Goal: Information Seeking & Learning: Find specific page/section

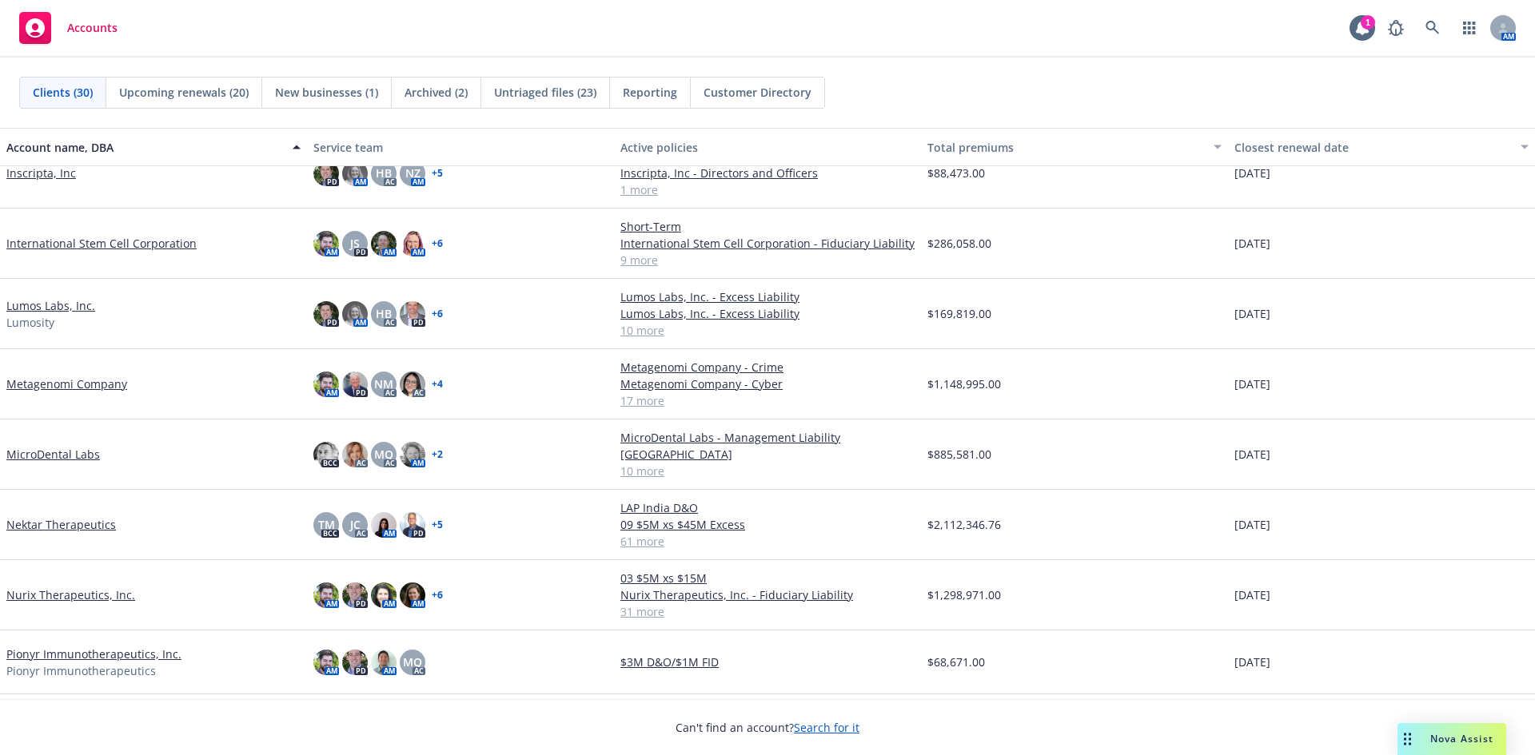
scroll to position [879, 0]
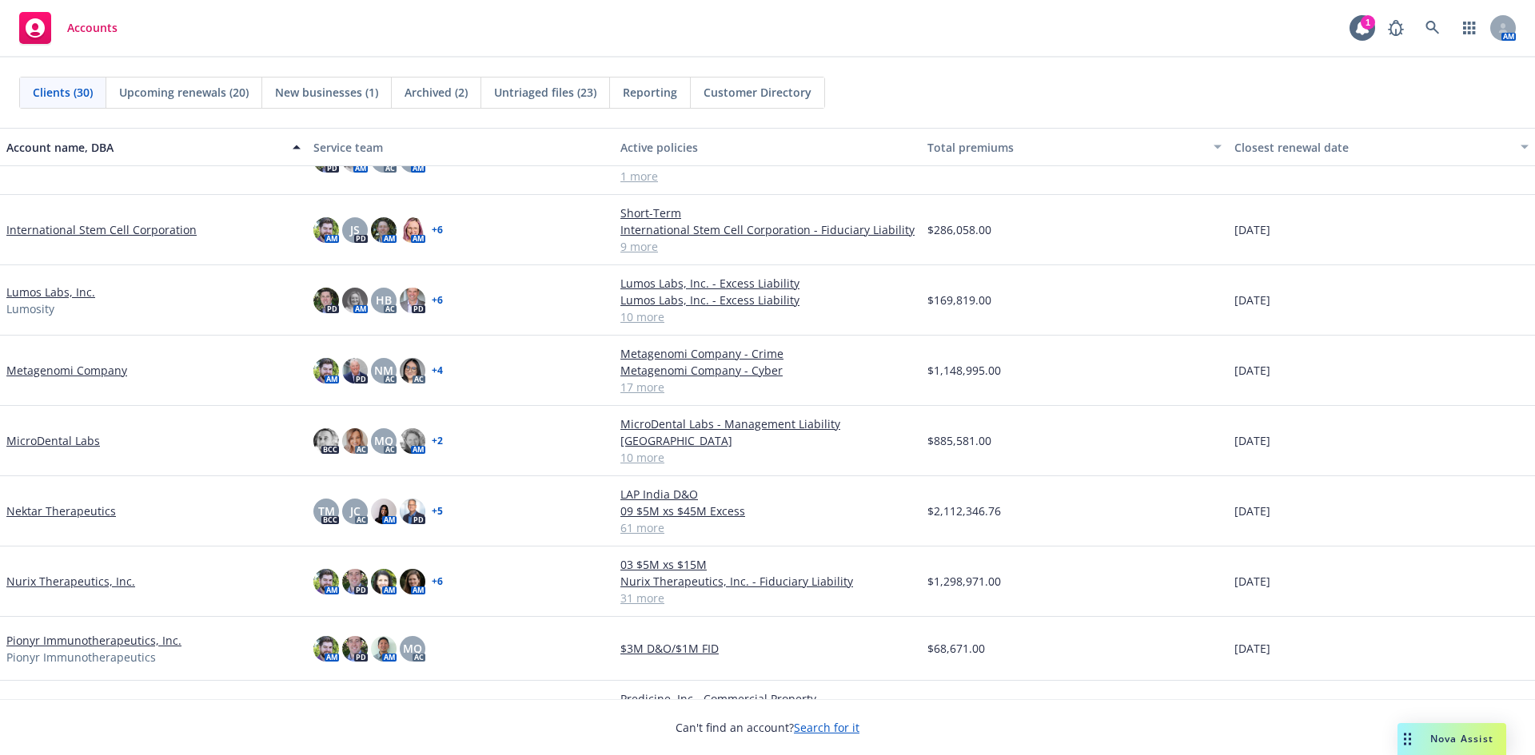
click at [83, 586] on link "Nurix Therapeutics, Inc." at bounding box center [70, 581] width 129 height 17
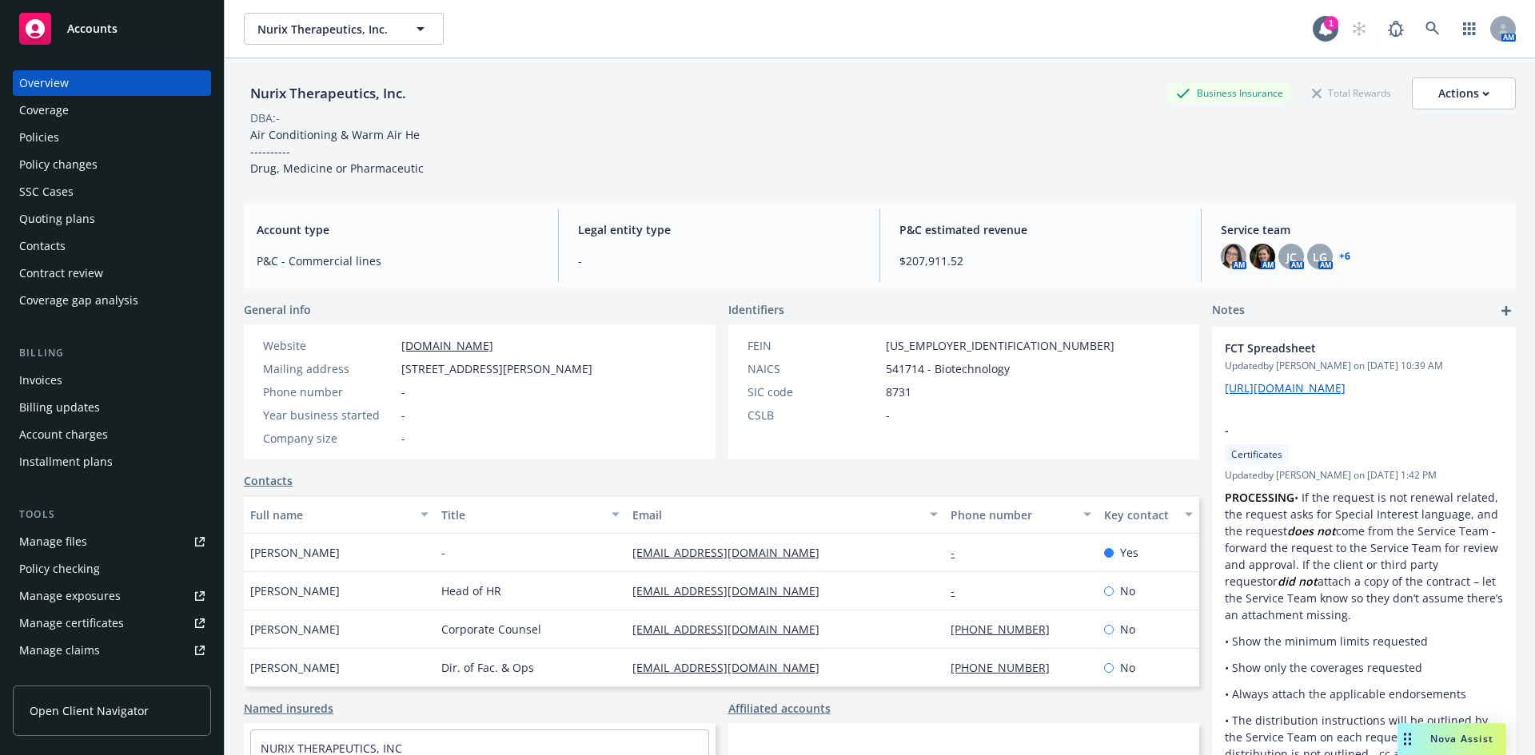
click at [54, 135] on div "Policies" at bounding box center [39, 138] width 40 height 26
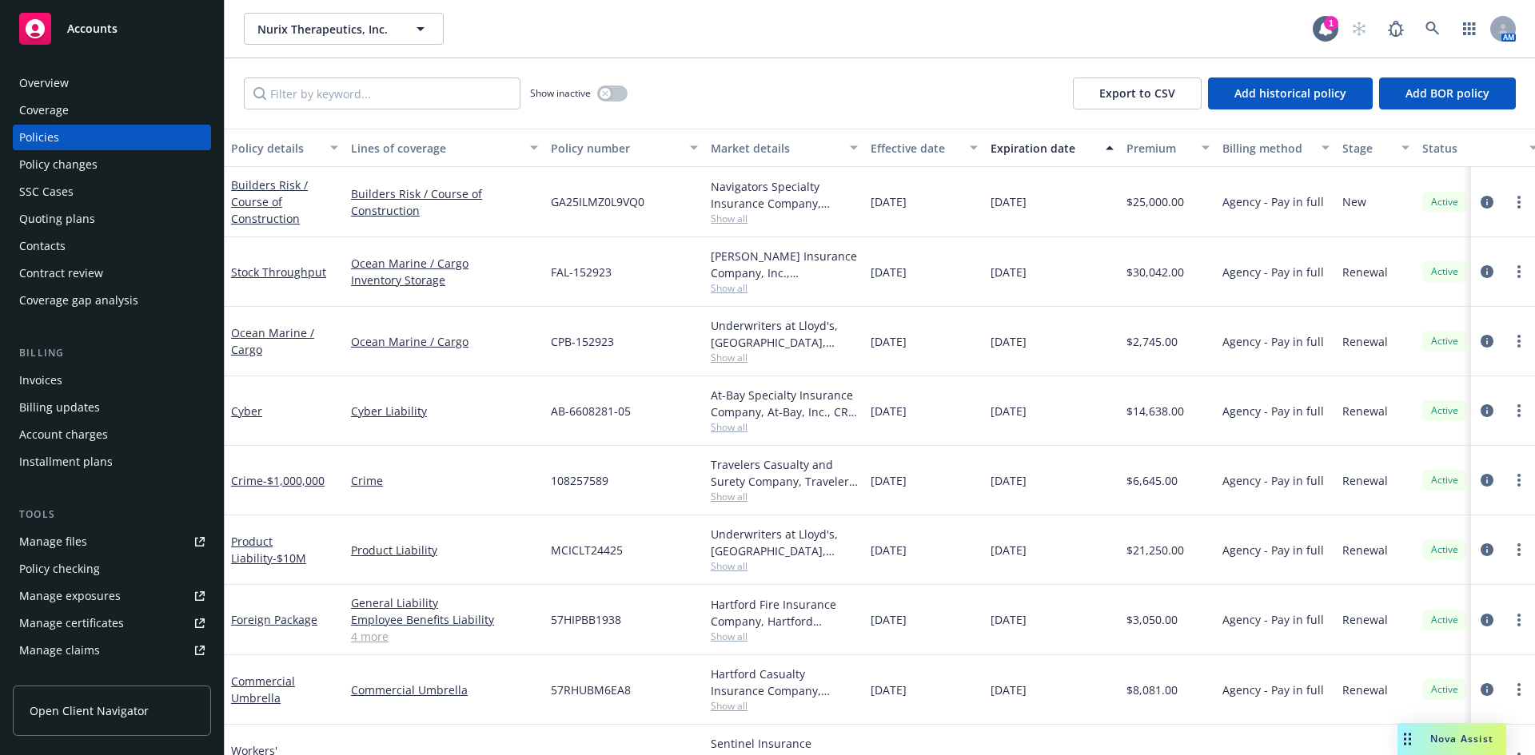
click at [62, 88] on div "Overview" at bounding box center [44, 83] width 50 height 26
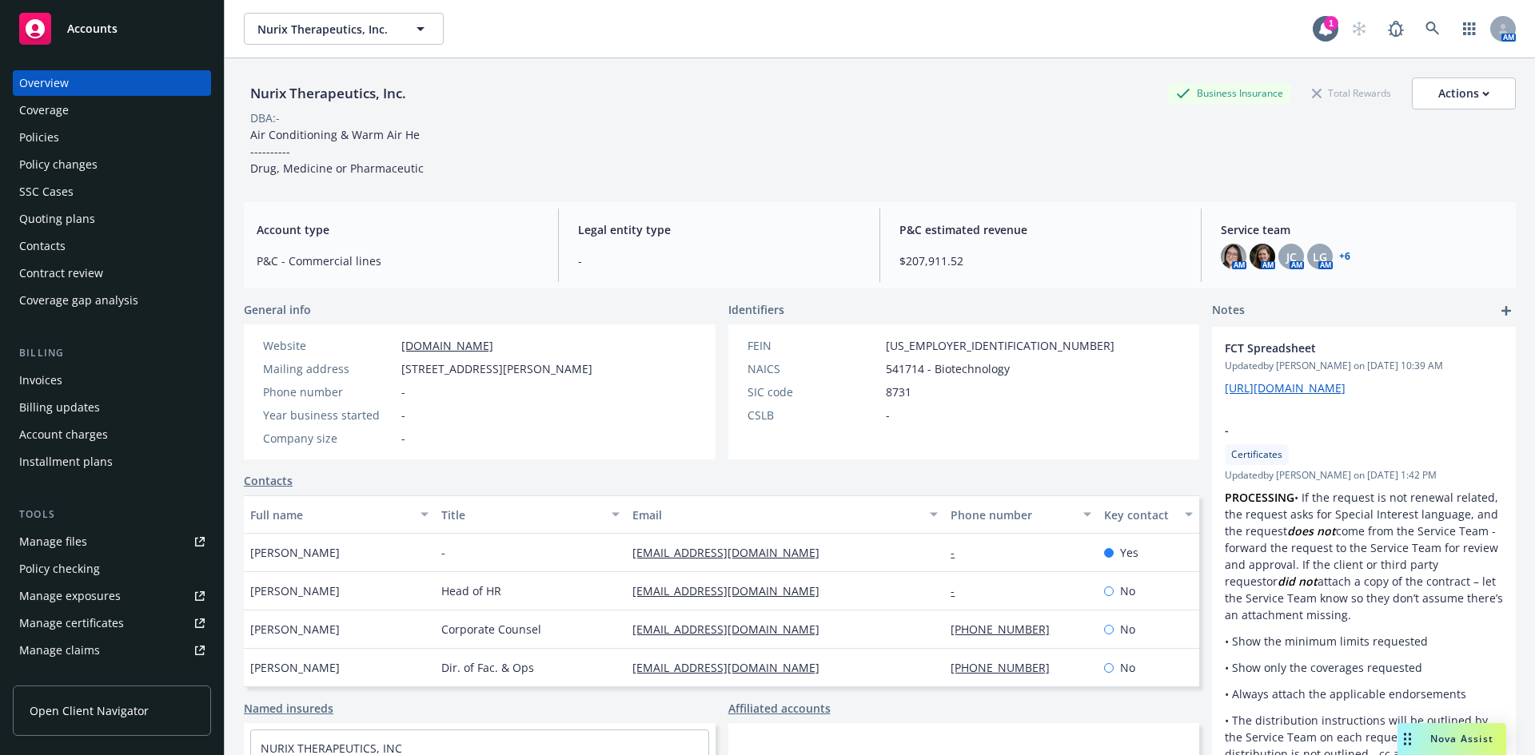
click at [59, 137] on div "Policies" at bounding box center [111, 138] width 185 height 26
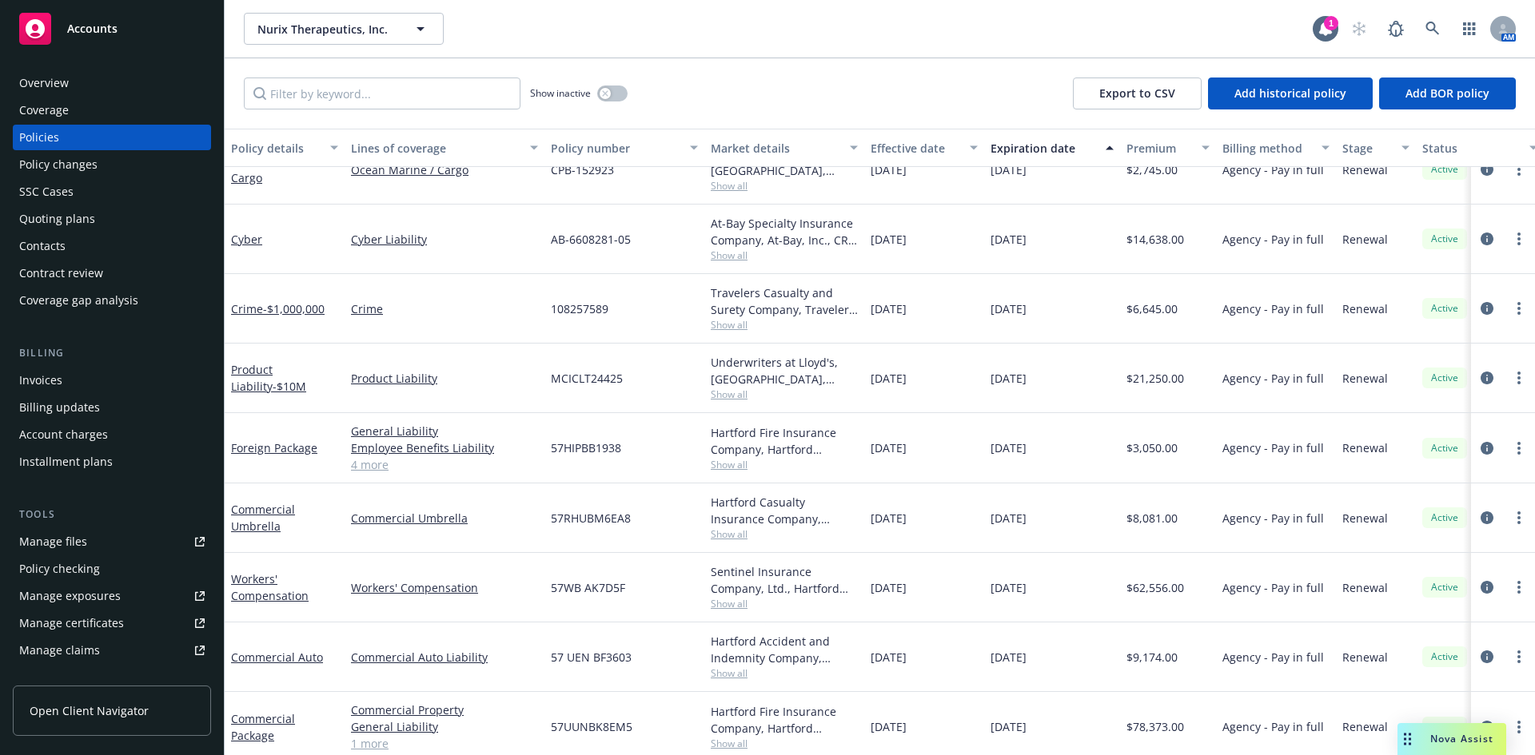
scroll to position [240, 0]
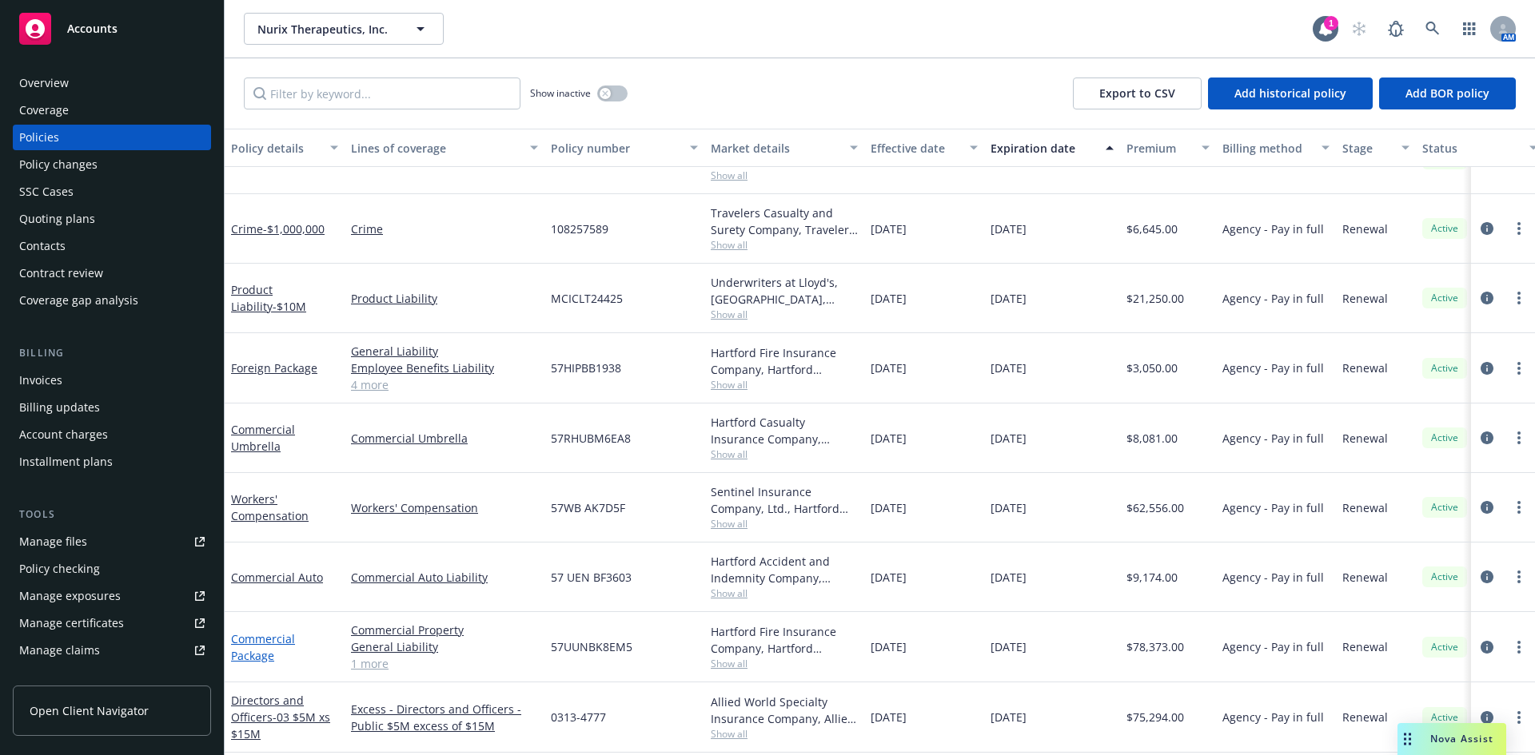
click at [277, 640] on link "Commercial Package" at bounding box center [263, 647] width 64 height 32
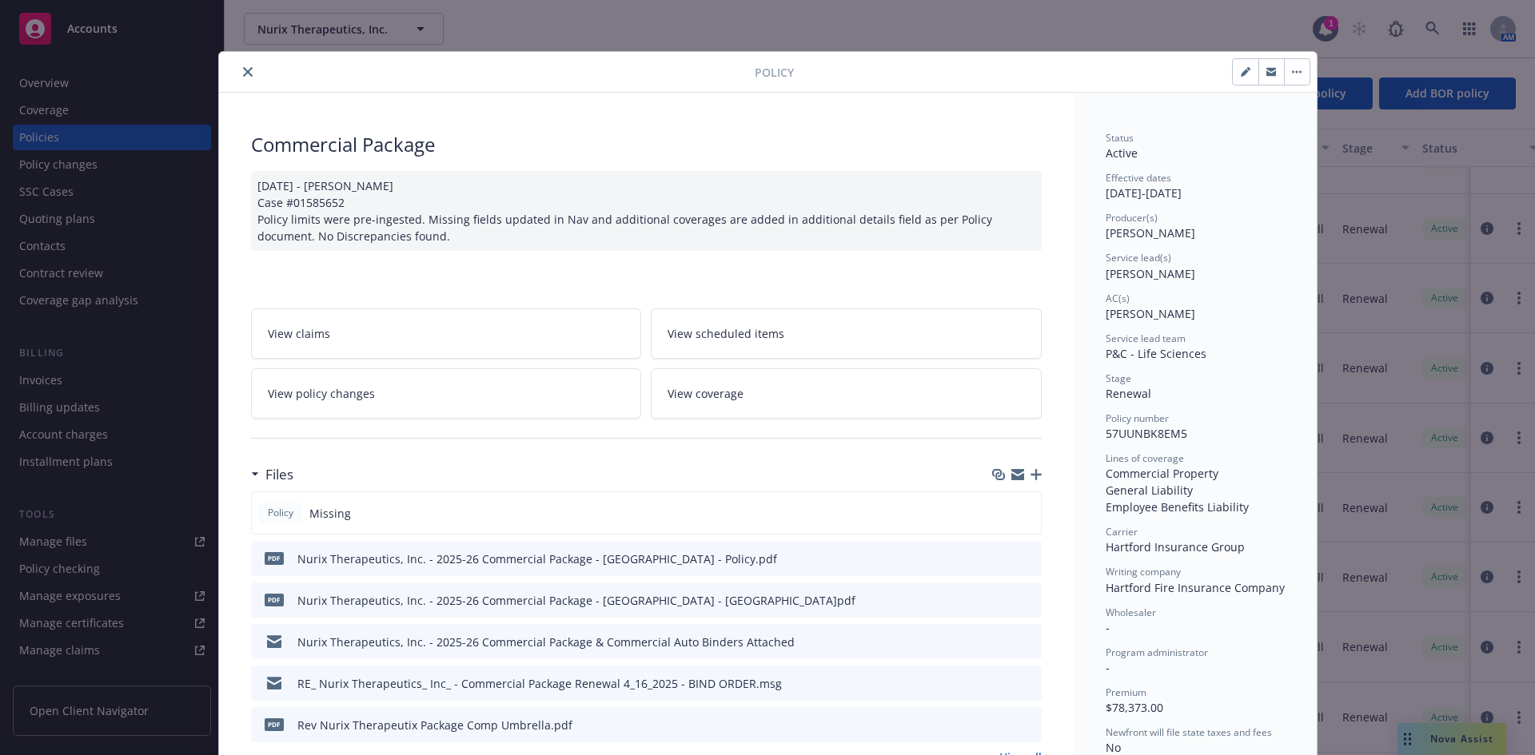
click at [1019, 560] on icon "preview file" at bounding box center [1026, 557] width 14 height 11
click at [243, 73] on icon "close" at bounding box center [248, 72] width 10 height 10
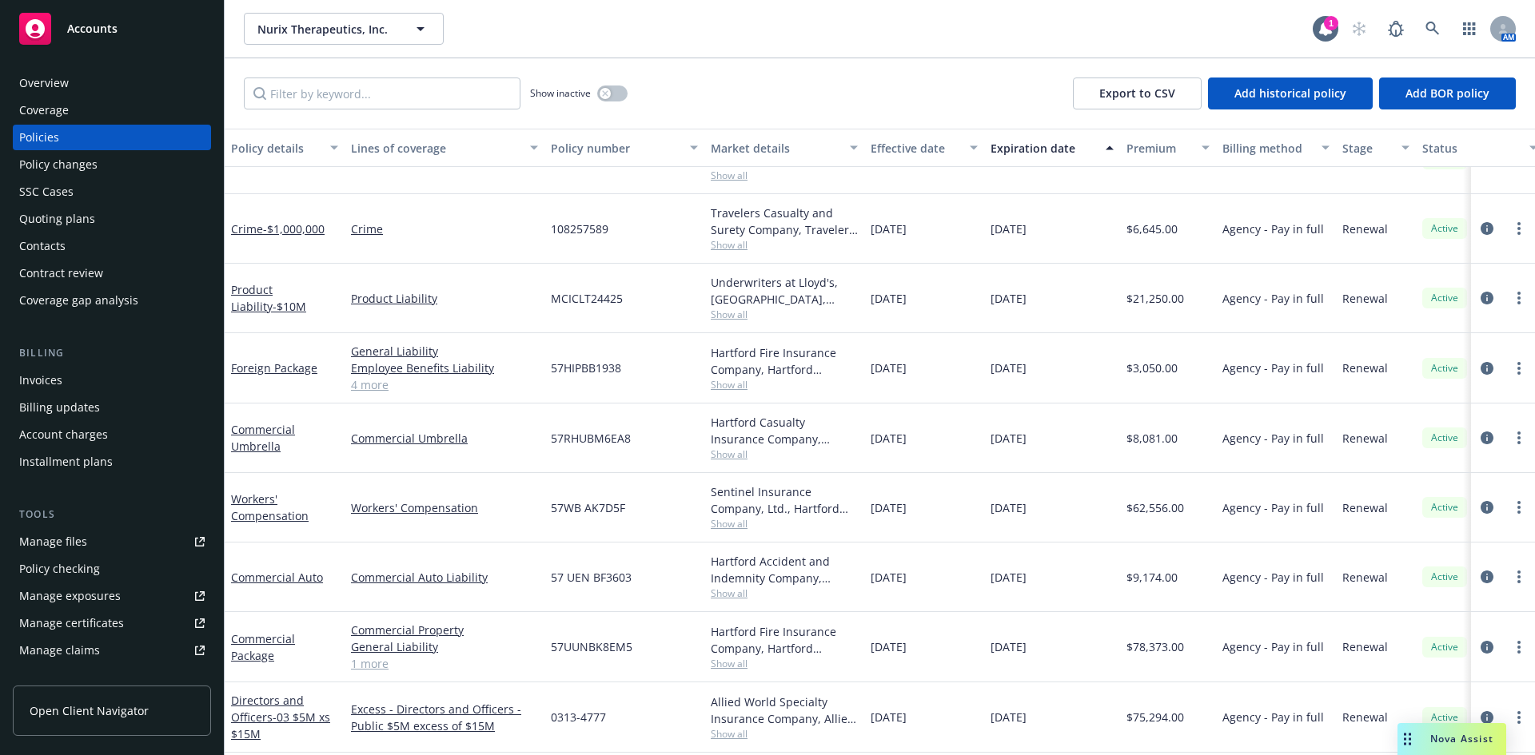
click at [77, 89] on div "Overview" at bounding box center [111, 83] width 185 height 26
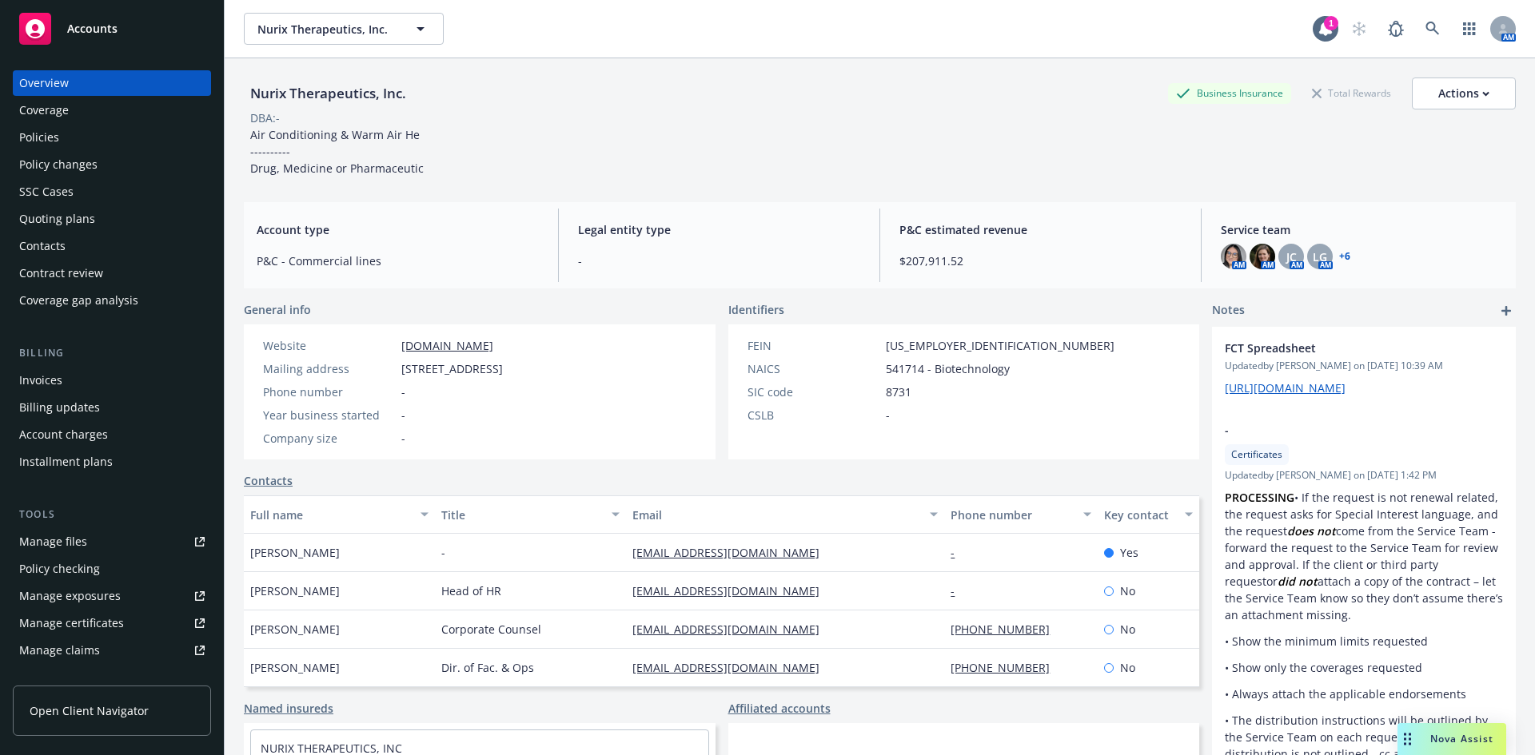
click at [87, 83] on div "Overview" at bounding box center [111, 83] width 185 height 26
click at [107, 22] on span "Accounts" at bounding box center [92, 28] width 50 height 13
